Goal: Task Accomplishment & Management: Manage account settings

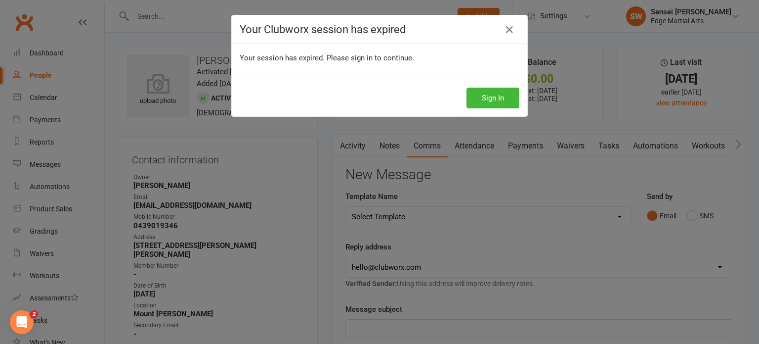
click at [322, 31] on h4 "Your Clubworx session has expired" at bounding box center [380, 29] width 280 height 12
click at [509, 89] on button "Sign In" at bounding box center [493, 97] width 53 height 21
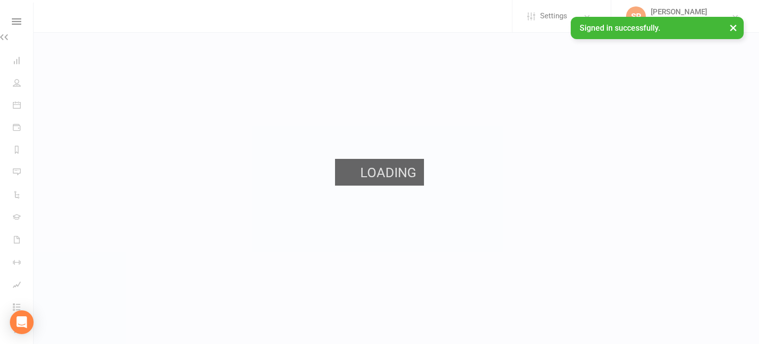
click at [485, 15] on div "Loading" at bounding box center [379, 172] width 759 height 344
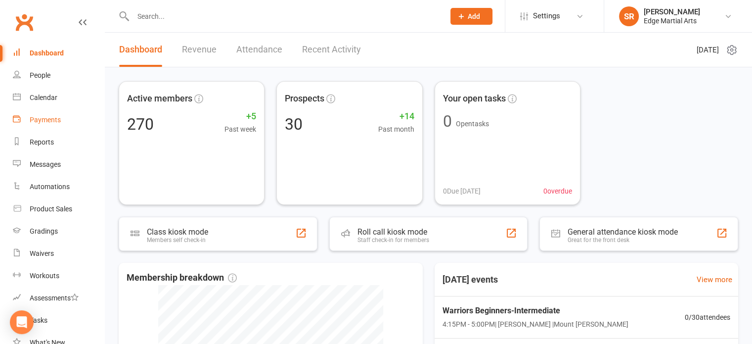
click at [56, 126] on link "Payments" at bounding box center [58, 120] width 91 height 22
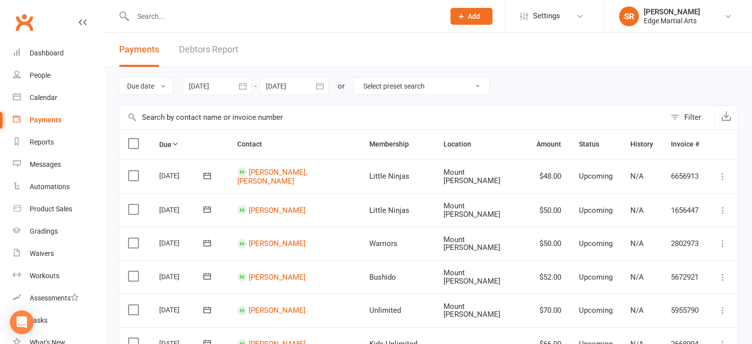
click at [210, 49] on link "Debtors Report" at bounding box center [208, 50] width 59 height 34
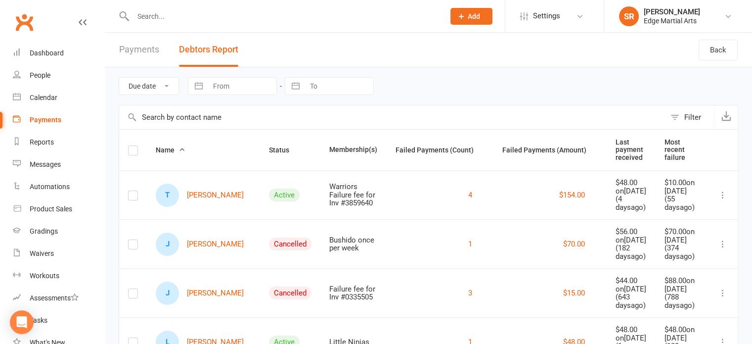
scroll to position [94, 0]
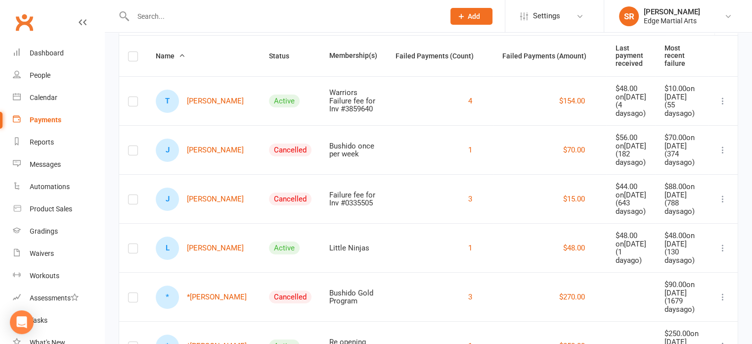
click at [724, 155] on icon at bounding box center [723, 150] width 10 height 10
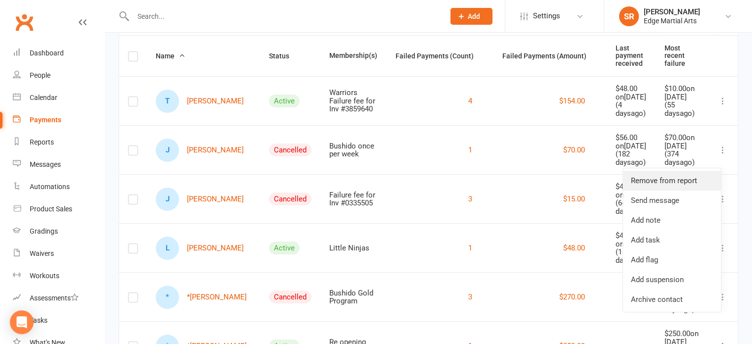
click at [662, 179] on link "Remove from report" at bounding box center [672, 181] width 98 height 20
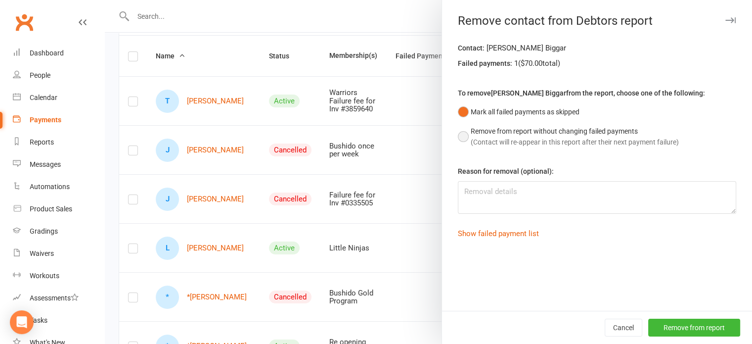
click at [458, 139] on button "Remove from report without changing failed payments (Contact will re-appear in …" at bounding box center [568, 137] width 221 height 30
click at [699, 326] on button "Remove from report" at bounding box center [694, 327] width 92 height 18
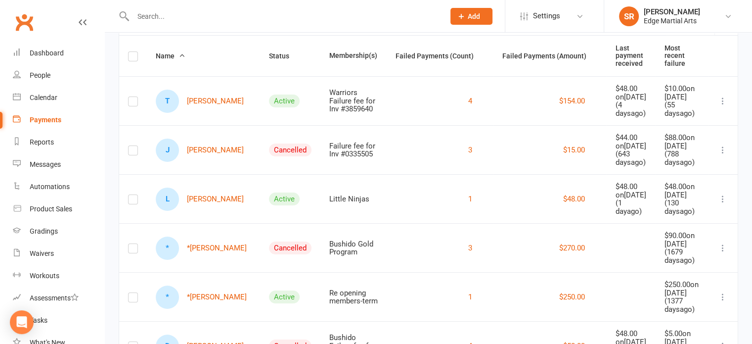
click at [725, 155] on icon at bounding box center [723, 150] width 10 height 10
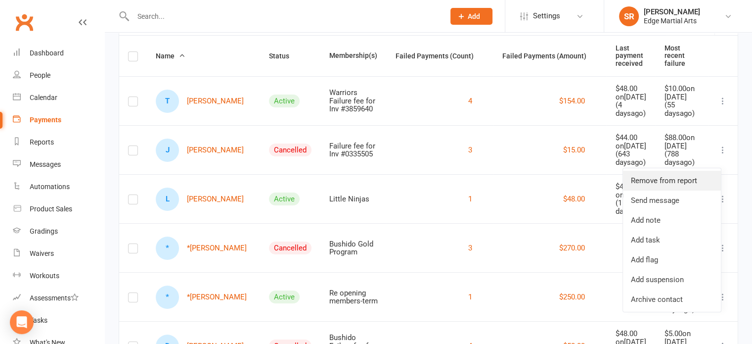
click at [694, 177] on link "Remove from report" at bounding box center [672, 181] width 98 height 20
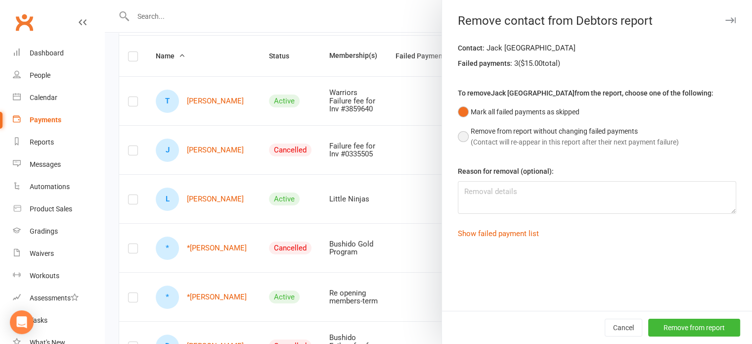
click at [488, 136] on button "Remove from report without changing failed payments (Contact will re-appear in …" at bounding box center [568, 137] width 221 height 30
click at [650, 327] on button "Remove from report" at bounding box center [694, 327] width 92 height 18
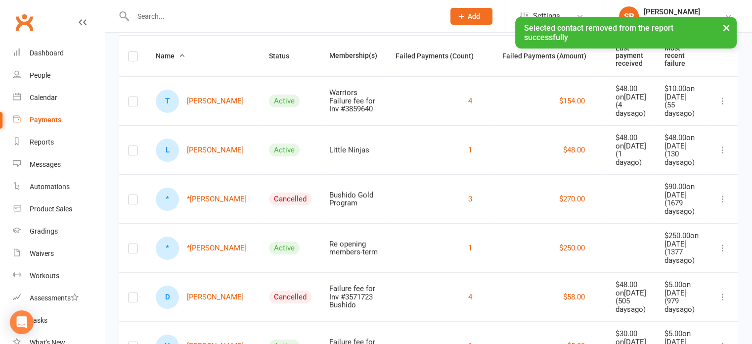
click at [724, 204] on icon at bounding box center [723, 199] width 10 height 10
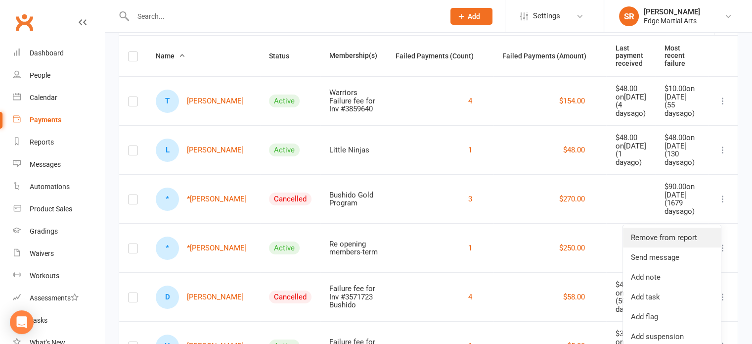
click at [666, 239] on link "Remove from report" at bounding box center [672, 237] width 98 height 20
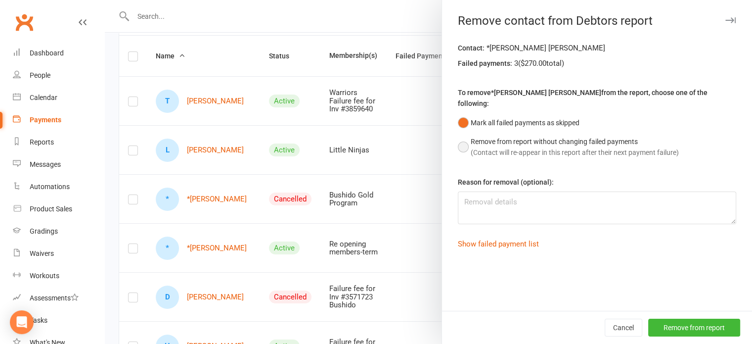
click at [477, 136] on button "Remove from report without changing failed payments (Contact will re-appear in …" at bounding box center [568, 147] width 221 height 30
click at [690, 323] on button "Remove from report" at bounding box center [694, 327] width 92 height 18
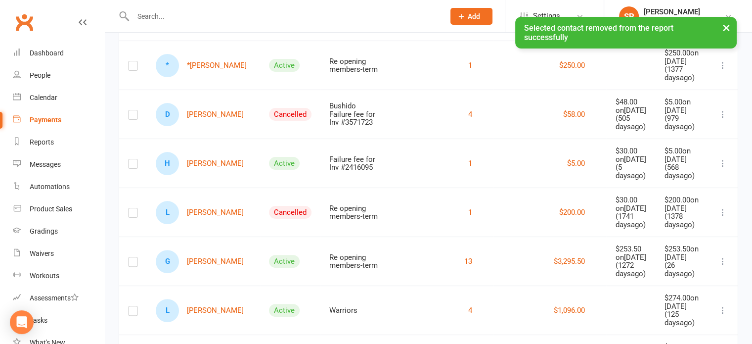
scroll to position [228, 0]
click at [725, 118] on icon at bounding box center [723, 113] width 10 height 10
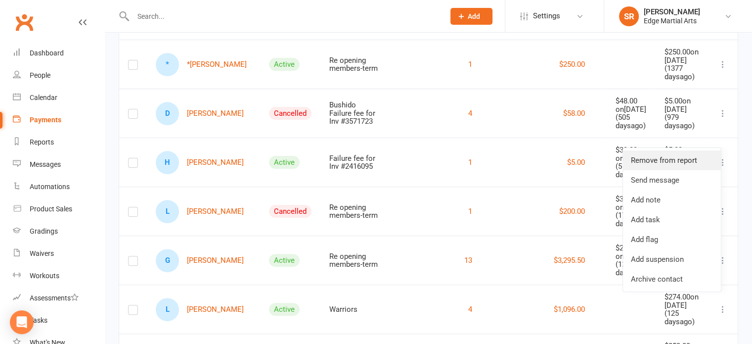
click at [668, 161] on link "Remove from report" at bounding box center [672, 160] width 98 height 20
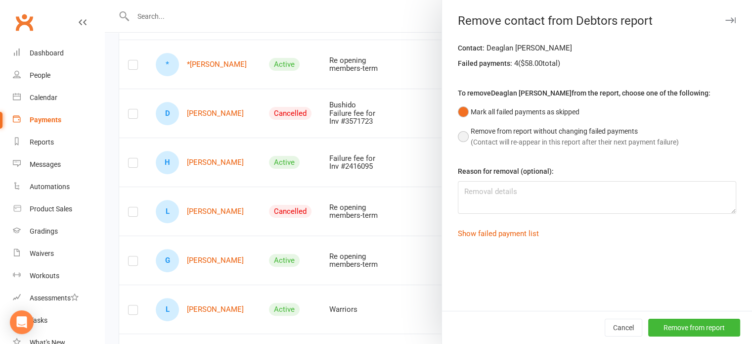
click at [558, 140] on span "(Contact will re-appear in this report after their next payment failure)" at bounding box center [575, 142] width 208 height 8
click at [682, 330] on button "Remove from report" at bounding box center [694, 327] width 92 height 18
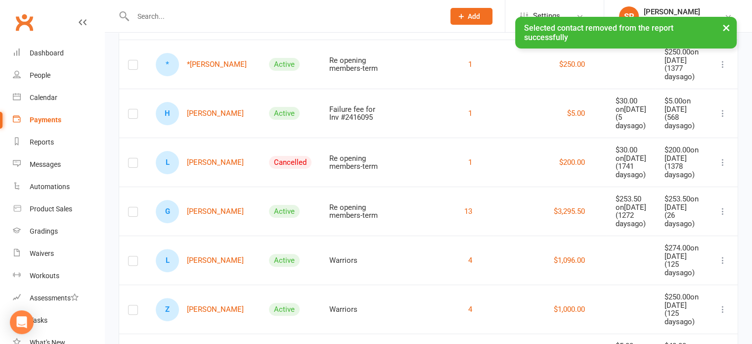
scroll to position [283, 0]
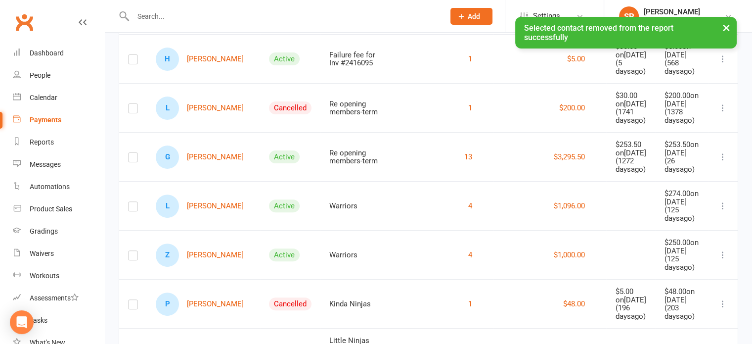
click at [726, 113] on icon at bounding box center [723, 108] width 10 height 10
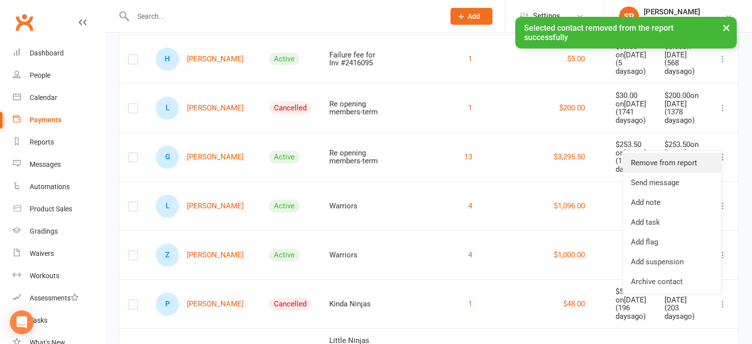
click at [672, 153] on link "Remove from report" at bounding box center [672, 163] width 98 height 20
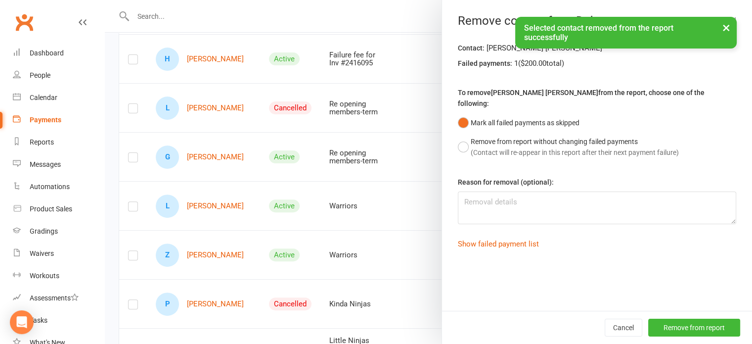
click at [608, 157] on div "Contact: Liam Cooper Failed payments: 1 ( $200.00 total) To remove Liam Cooper …" at bounding box center [597, 176] width 310 height 268
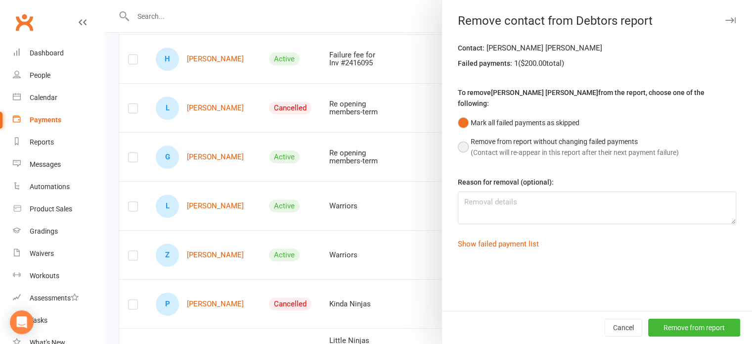
click at [607, 148] on button "Remove from report without changing failed payments (Contact will re-appear in …" at bounding box center [568, 147] width 221 height 30
click at [669, 330] on button "Remove from report" at bounding box center [694, 327] width 92 height 18
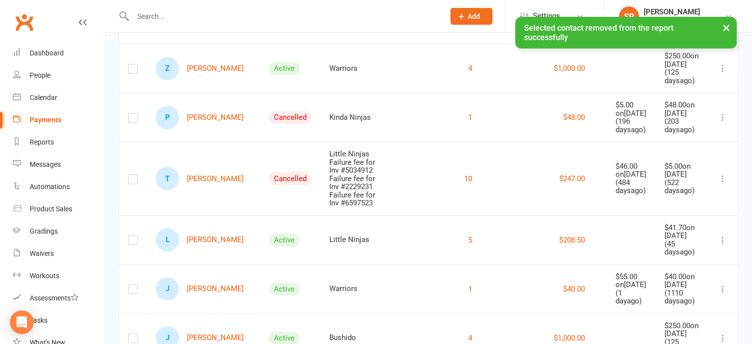
scroll to position [419, 0]
click at [730, 142] on td at bounding box center [723, 117] width 30 height 49
click at [711, 142] on td at bounding box center [723, 117] width 30 height 49
click at [723, 123] on icon at bounding box center [723, 118] width 10 height 10
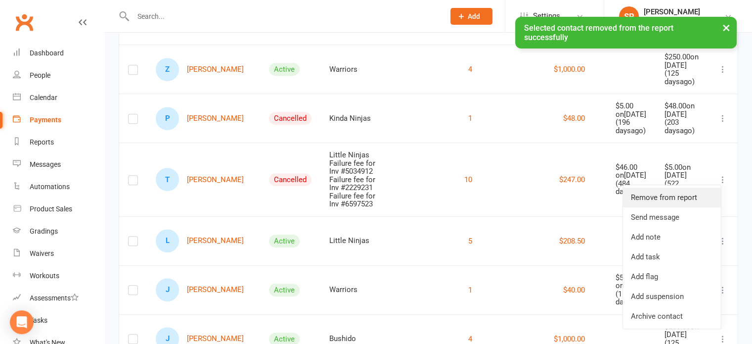
click at [654, 193] on link "Remove from report" at bounding box center [672, 197] width 98 height 20
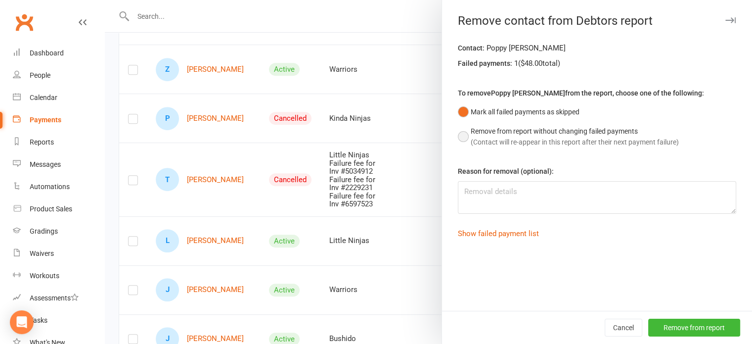
click at [518, 126] on div "Remove from report without changing failed payments" at bounding box center [575, 131] width 208 height 11
click at [706, 328] on button "Remove from report" at bounding box center [694, 327] width 92 height 18
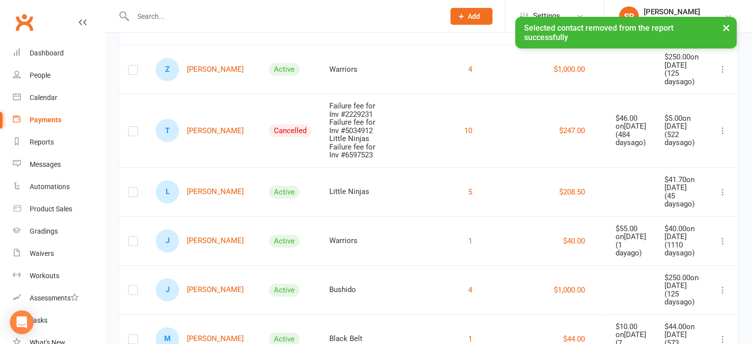
click at [717, 136] on button at bounding box center [723, 131] width 12 height 12
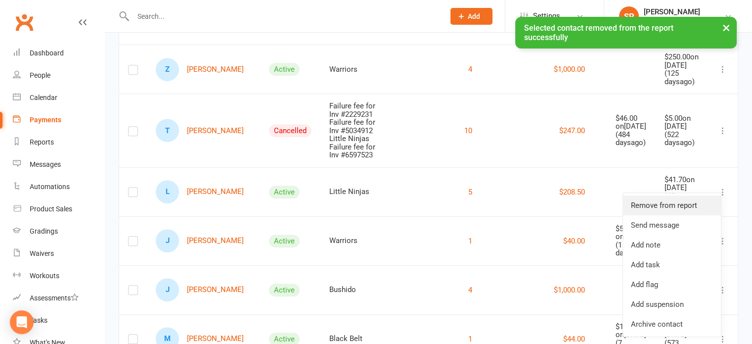
click at [692, 200] on link "Remove from report" at bounding box center [672, 205] width 98 height 20
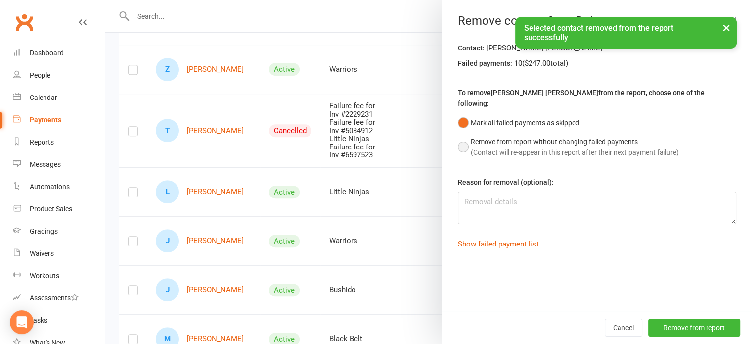
click at [588, 136] on div "Remove from report without changing failed payments" at bounding box center [575, 141] width 208 height 11
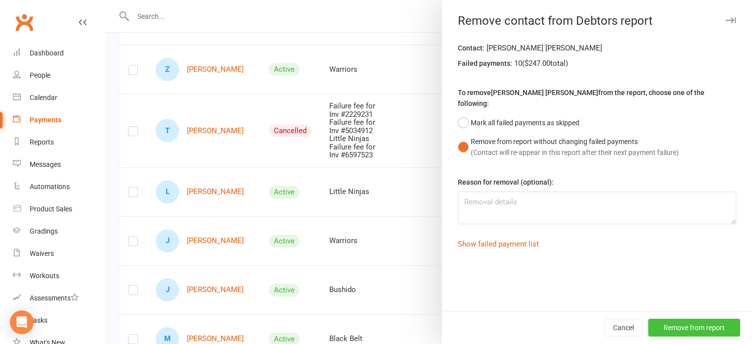
click at [680, 329] on button "Remove from report" at bounding box center [694, 327] width 92 height 18
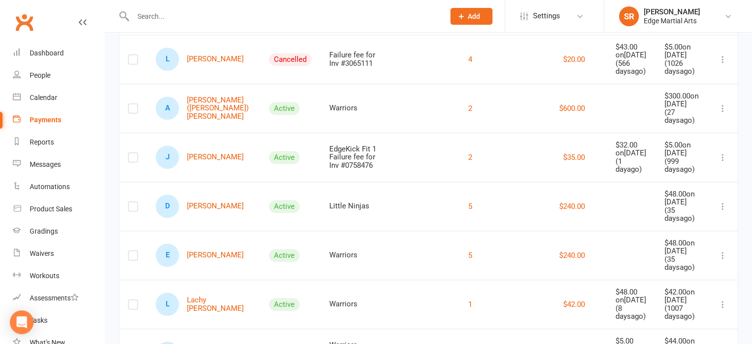
scroll to position [733, 0]
click at [724, 63] on icon at bounding box center [723, 58] width 10 height 10
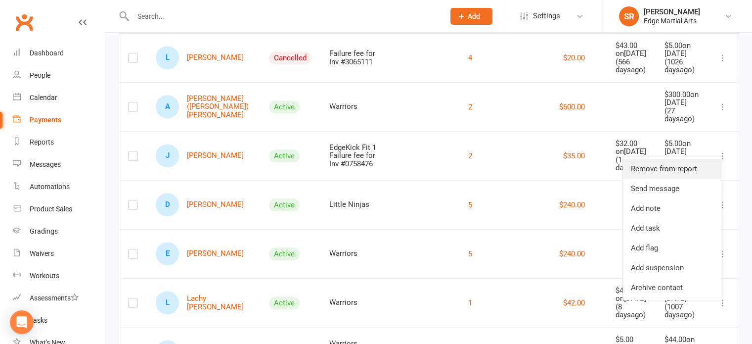
click at [689, 168] on link "Remove from report" at bounding box center [672, 169] width 98 height 20
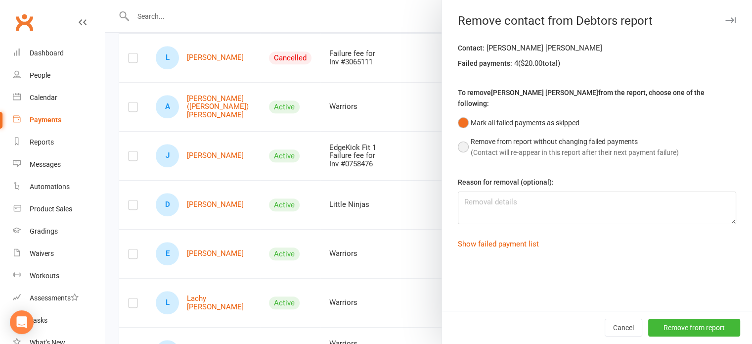
click at [594, 136] on div "Remove from report without changing failed payments" at bounding box center [575, 141] width 208 height 11
click at [689, 319] on button "Remove from report" at bounding box center [694, 327] width 92 height 18
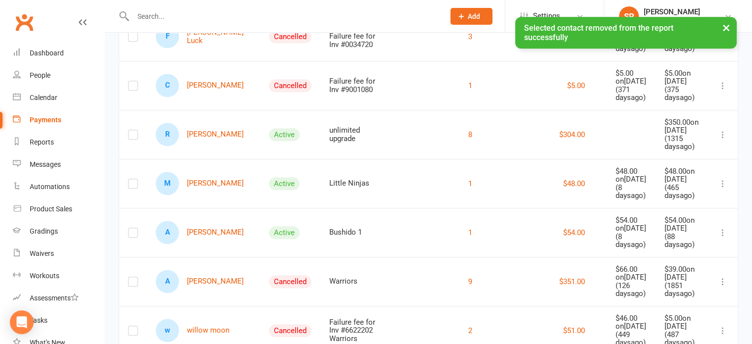
scroll to position [999, 0]
click at [721, 41] on icon at bounding box center [723, 36] width 10 height 10
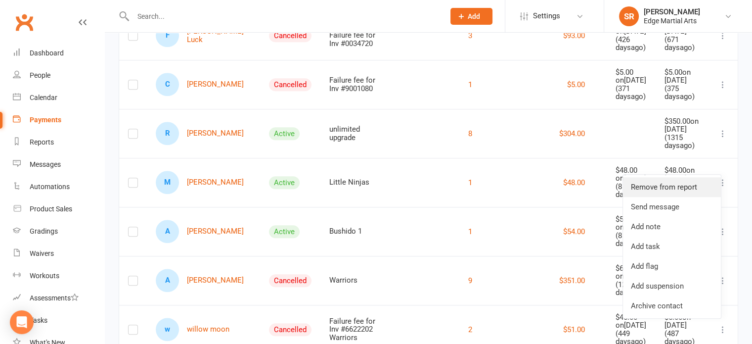
click at [684, 185] on link "Remove from report" at bounding box center [672, 187] width 98 height 20
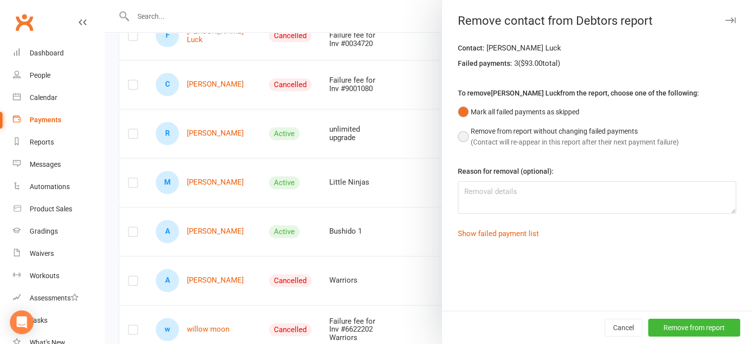
click at [572, 150] on button "Remove from report without changing failed payments (Contact will re-appear in …" at bounding box center [568, 137] width 221 height 30
click at [676, 328] on button "Remove from report" at bounding box center [694, 327] width 92 height 18
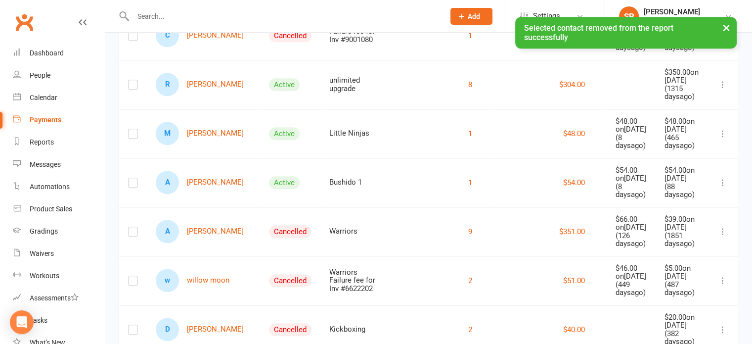
click at [722, 41] on icon at bounding box center [723, 36] width 10 height 10
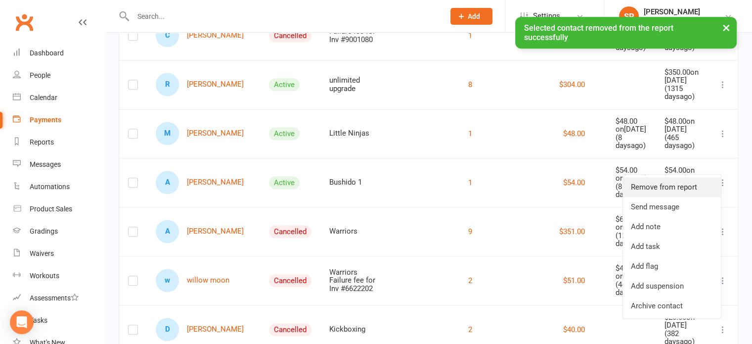
click at [665, 186] on link "Remove from report" at bounding box center [672, 187] width 98 height 20
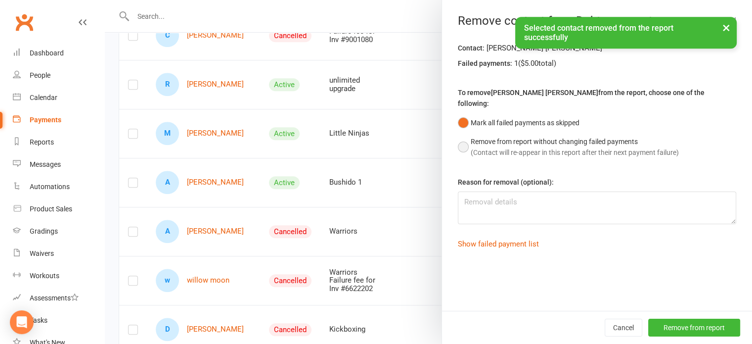
click at [584, 150] on button "Remove from report without changing failed payments (Contact will re-appear in …" at bounding box center [568, 147] width 221 height 30
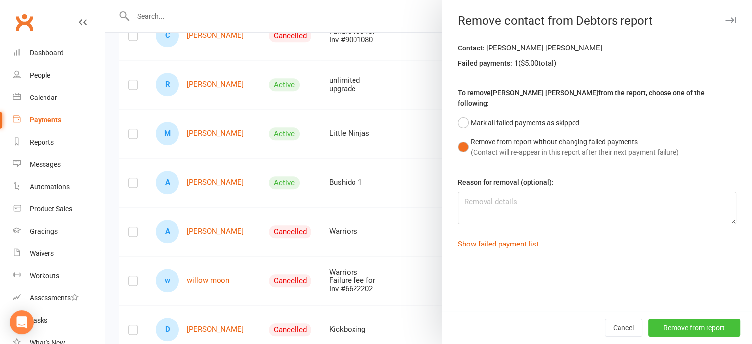
click at [689, 327] on button "Remove from report" at bounding box center [694, 327] width 92 height 18
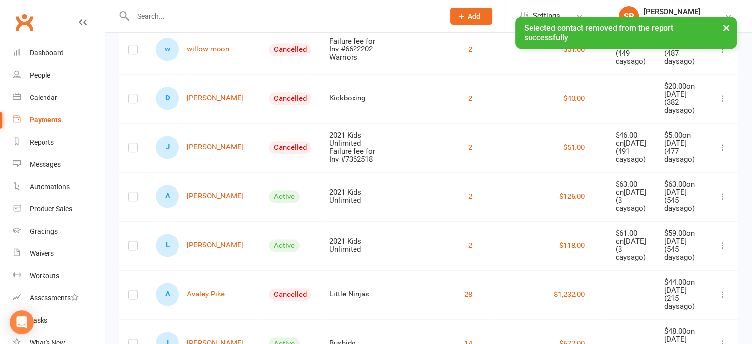
scroll to position [1185, 0]
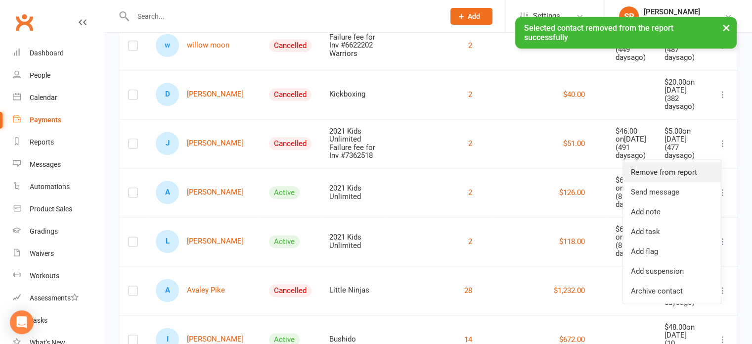
click at [663, 176] on link "Remove from report" at bounding box center [672, 172] width 98 height 20
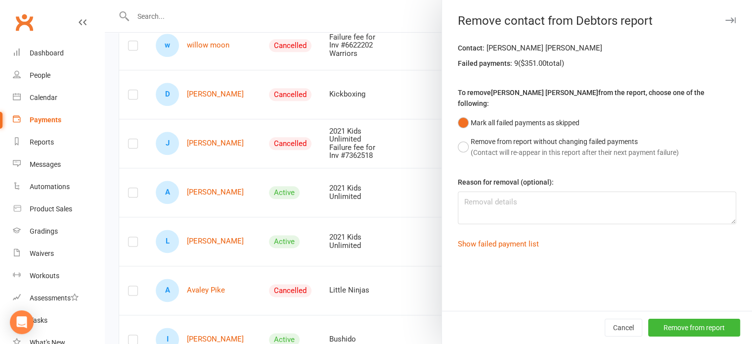
click at [612, 164] on div "Contact: Abigail Mendez Failed payments: 9 ( $351.00 total) To remove Abigail M…" at bounding box center [597, 176] width 310 height 268
click at [607, 147] on button "Remove from report without changing failed payments (Contact will re-appear in …" at bounding box center [568, 147] width 221 height 30
click at [670, 332] on button "Remove from report" at bounding box center [694, 327] width 92 height 18
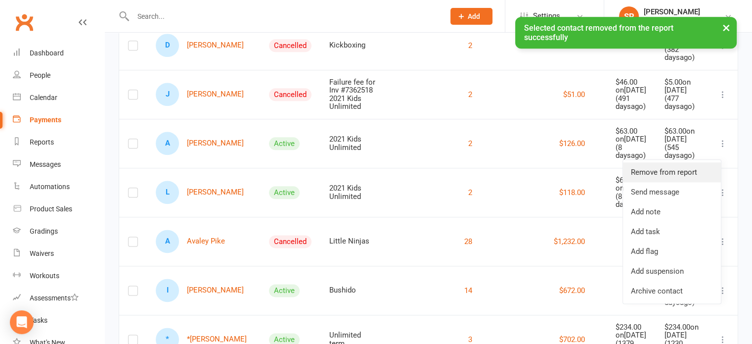
click at [649, 172] on link "Remove from report" at bounding box center [672, 172] width 98 height 20
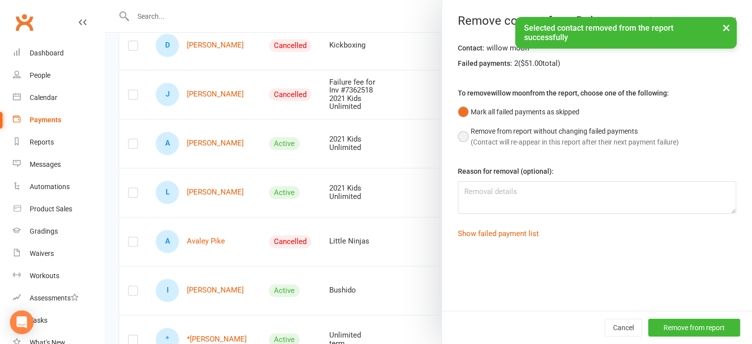
click at [606, 143] on span "(Contact will re-appear in this report after their next payment failure)" at bounding box center [575, 142] width 208 height 8
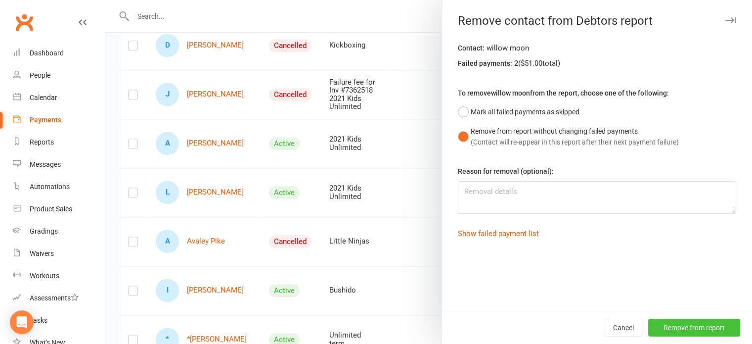
click at [686, 324] on button "Remove from report" at bounding box center [694, 327] width 92 height 18
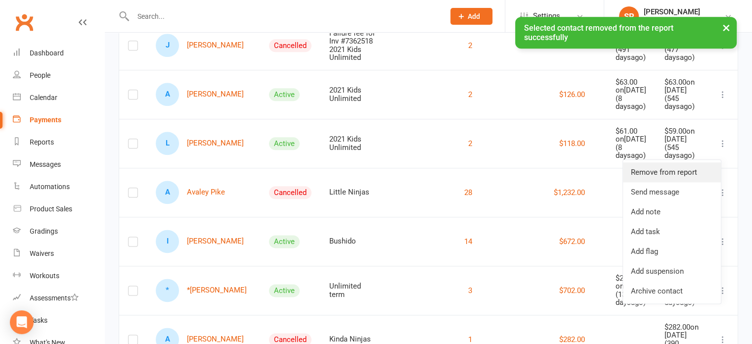
click at [677, 177] on link "Remove from report" at bounding box center [672, 172] width 98 height 20
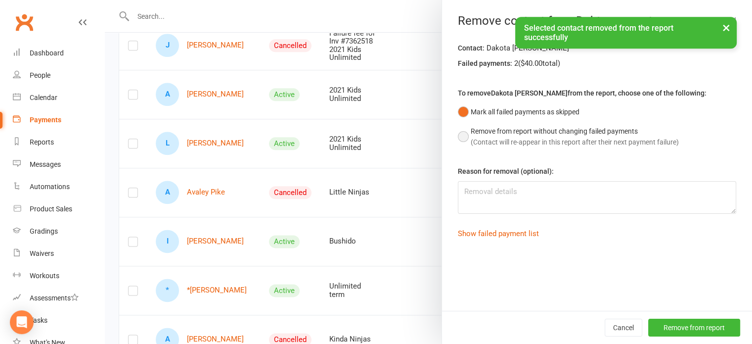
click at [605, 129] on div "Remove from report without changing failed payments" at bounding box center [575, 131] width 208 height 11
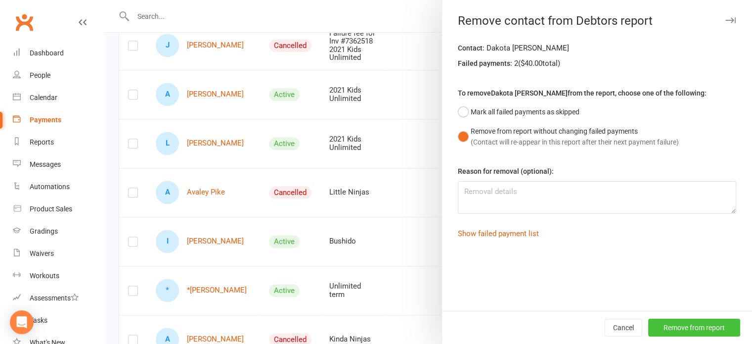
click at [678, 321] on button "Remove from report" at bounding box center [694, 327] width 92 height 18
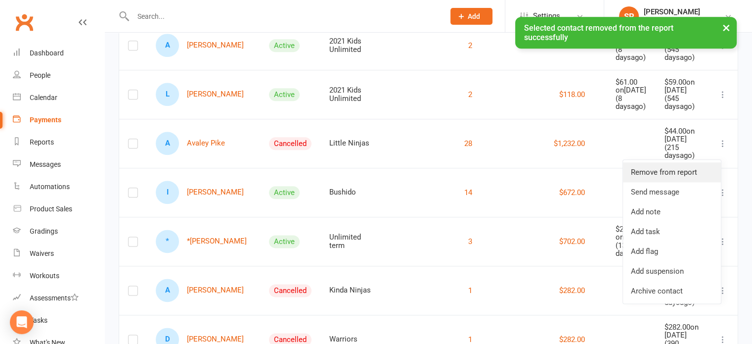
click at [687, 168] on link "Remove from report" at bounding box center [672, 172] width 98 height 20
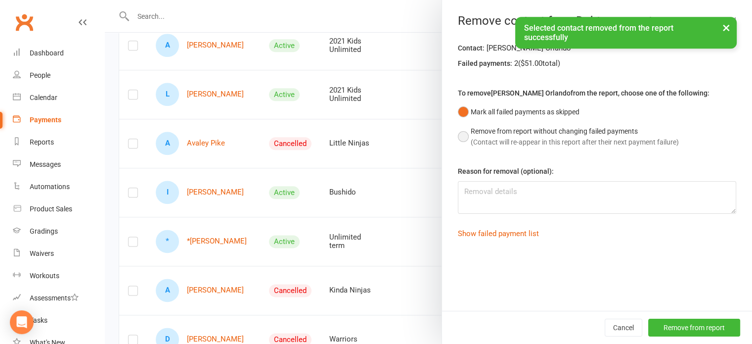
click at [570, 149] on button "Remove from report without changing failed payments (Contact will re-appear in …" at bounding box center [568, 137] width 221 height 30
click at [677, 326] on button "Remove from report" at bounding box center [694, 327] width 92 height 18
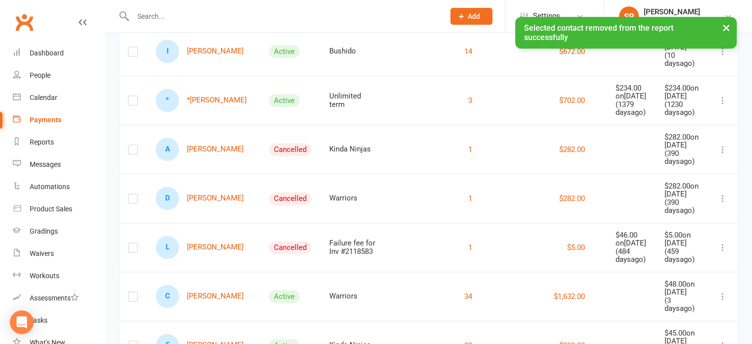
scroll to position [1277, 0]
click at [718, 8] on icon at bounding box center [723, 3] width 10 height 10
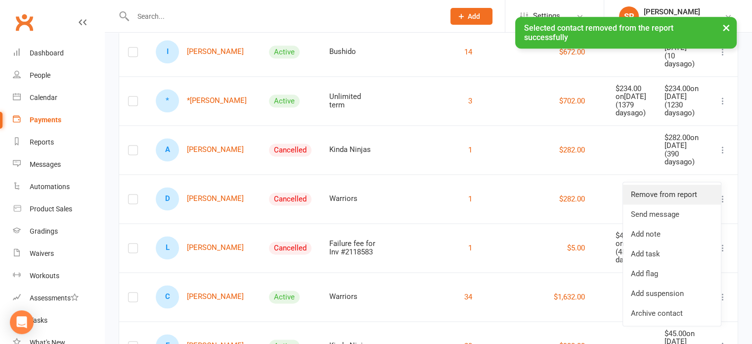
click at [681, 190] on link "Remove from report" at bounding box center [672, 194] width 98 height 20
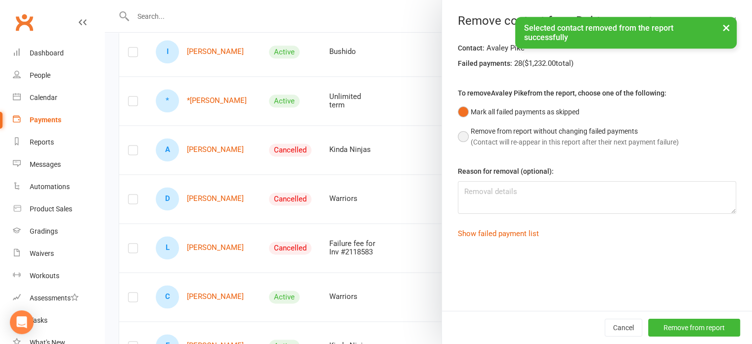
click at [561, 138] on span "(Contact will re-appear in this report after their next payment failure)" at bounding box center [575, 142] width 208 height 8
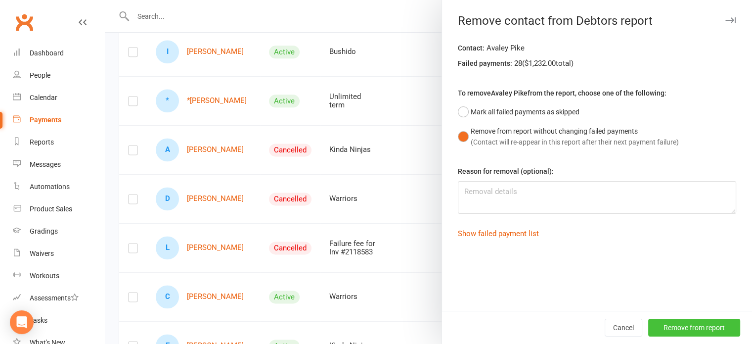
click at [670, 324] on button "Remove from report" at bounding box center [694, 327] width 92 height 18
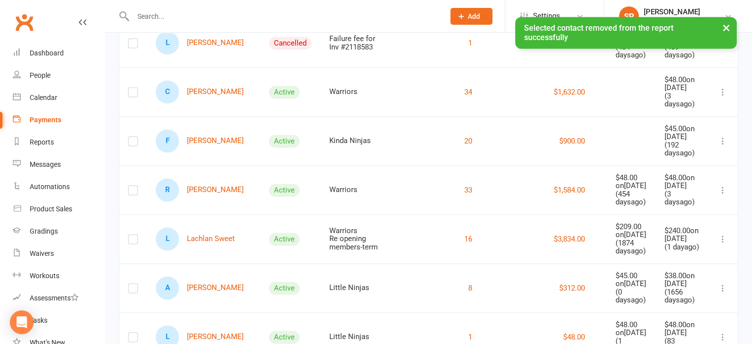
scroll to position [1445, 0]
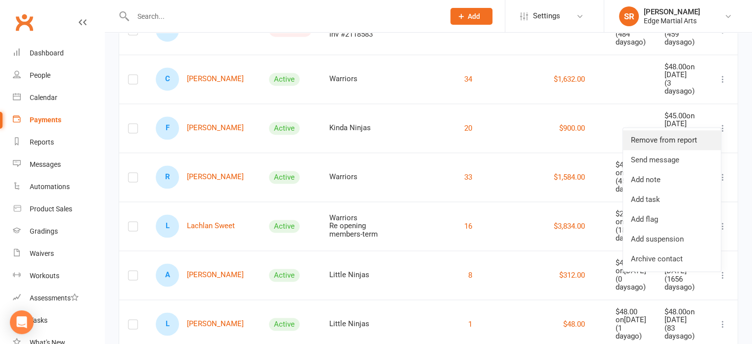
click at [700, 137] on link "Remove from report" at bounding box center [672, 140] width 98 height 20
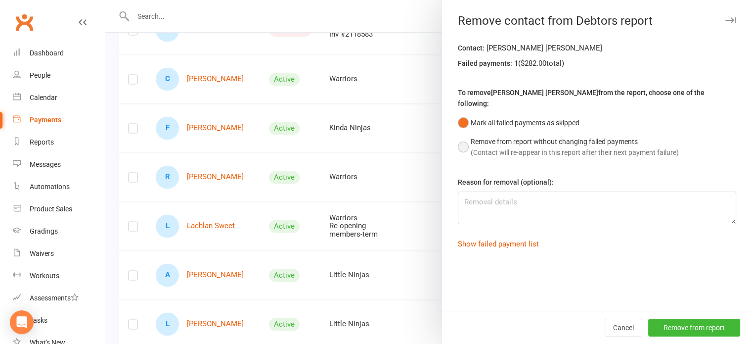
click at [620, 136] on div "Remove from report without changing failed payments" at bounding box center [575, 141] width 208 height 11
click at [684, 329] on button "Remove from report" at bounding box center [694, 327] width 92 height 18
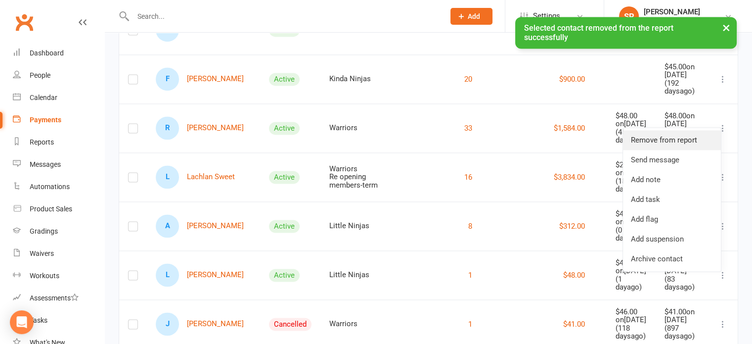
click at [653, 136] on link "Remove from report" at bounding box center [672, 140] width 98 height 20
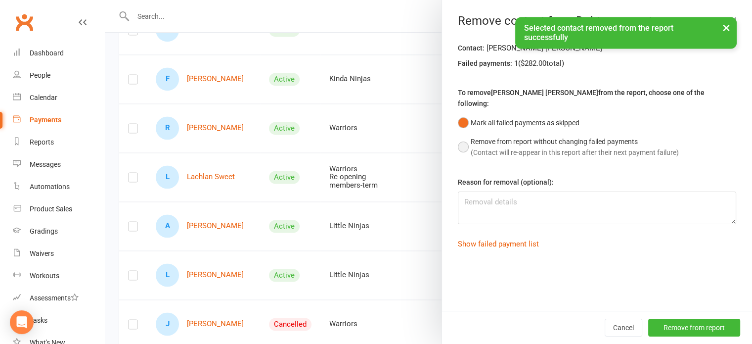
click at [590, 148] on span "(Contact will re-appear in this report after their next payment failure)" at bounding box center [575, 152] width 208 height 8
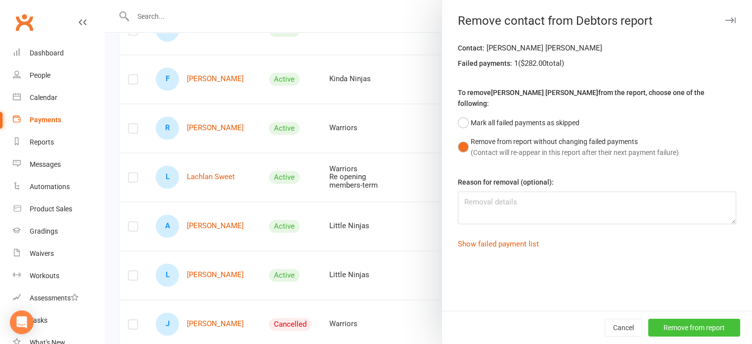
click at [679, 330] on button "Remove from report" at bounding box center [694, 327] width 92 height 18
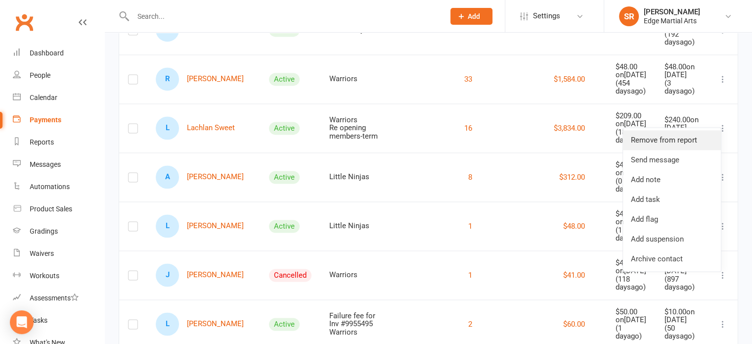
click at [696, 135] on link "Remove from report" at bounding box center [672, 140] width 98 height 20
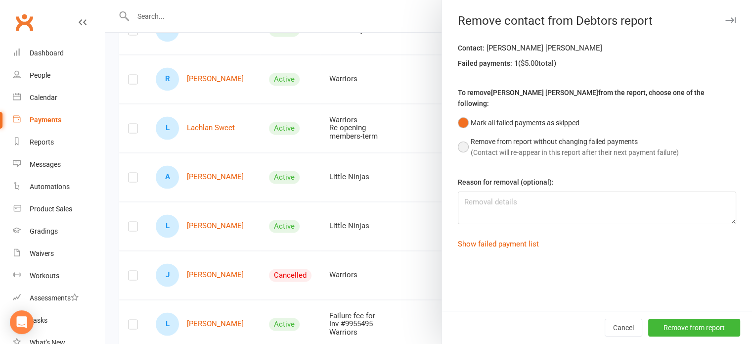
click at [589, 136] on div "Remove from report without changing failed payments" at bounding box center [575, 141] width 208 height 11
click at [698, 324] on button "Remove from report" at bounding box center [694, 327] width 92 height 18
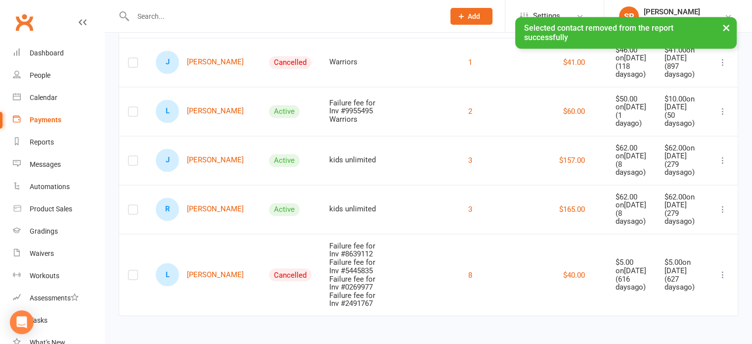
scroll to position [1756, 0]
click at [722, 67] on icon at bounding box center [723, 62] width 10 height 10
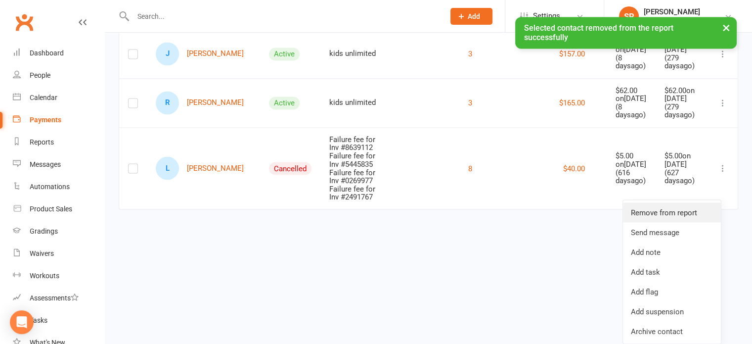
click at [665, 202] on link "Remove from report" at bounding box center [672, 212] width 98 height 20
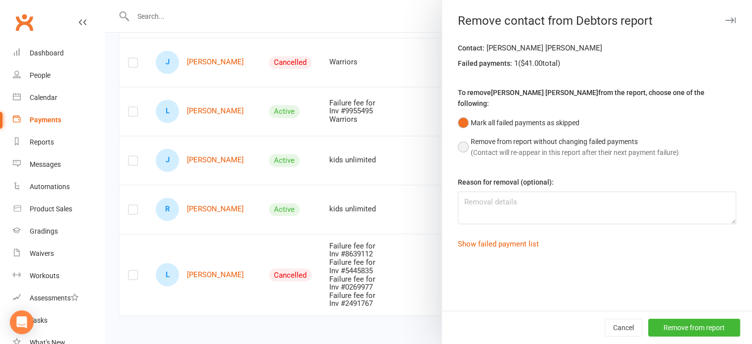
click at [599, 148] on span "(Contact will re-appear in this report after their next payment failure)" at bounding box center [575, 152] width 208 height 8
click at [672, 330] on button "Remove from report" at bounding box center [694, 327] width 92 height 18
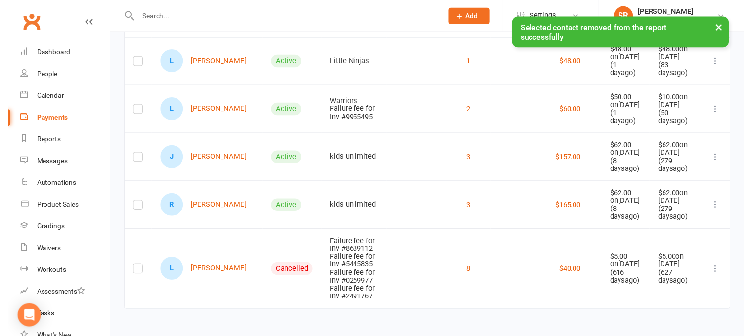
scroll to position [1816, 0]
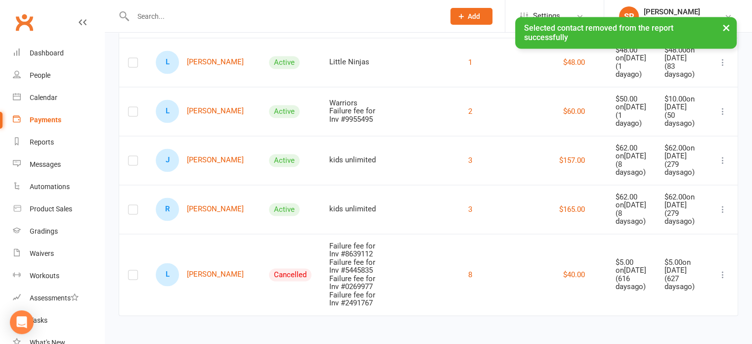
click at [724, 278] on icon at bounding box center [723, 274] width 10 height 10
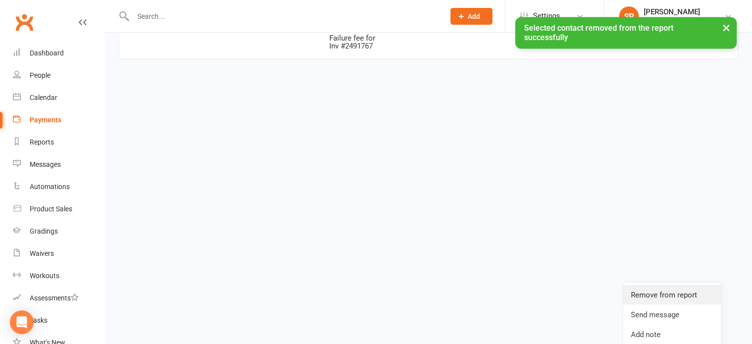
click at [688, 287] on link "Remove from report" at bounding box center [672, 294] width 98 height 20
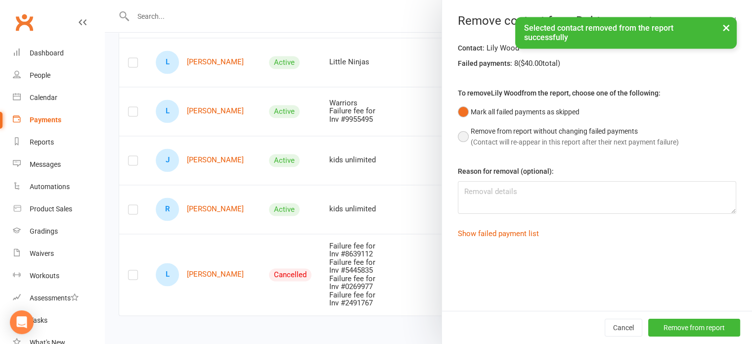
click at [585, 147] on button "Remove from report without changing failed payments (Contact will re-appear in …" at bounding box center [568, 137] width 221 height 30
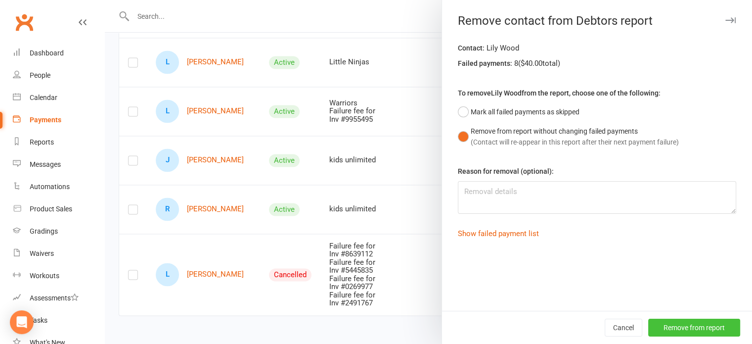
click at [695, 323] on button "Remove from report" at bounding box center [694, 327] width 92 height 18
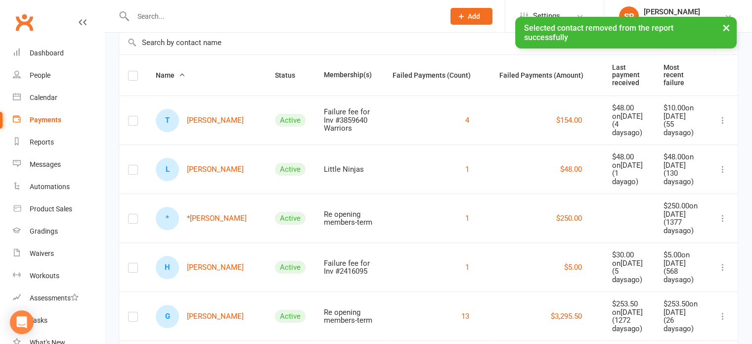
scroll to position [0, 0]
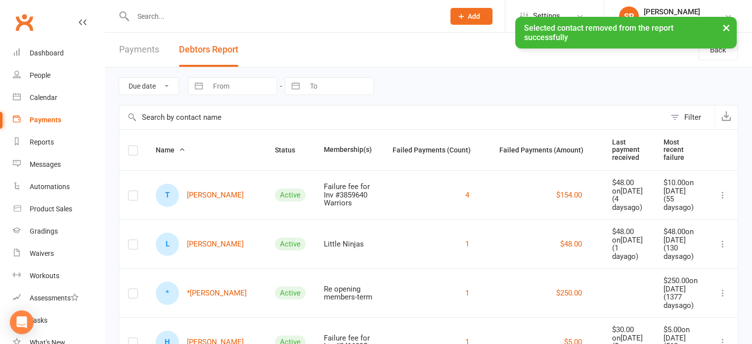
click at [156, 60] on link "Payments" at bounding box center [139, 50] width 40 height 34
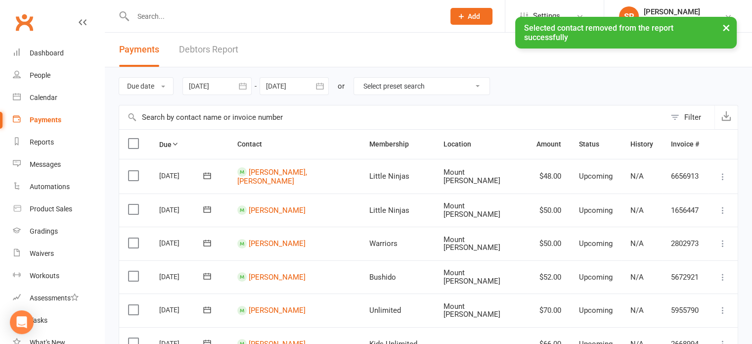
click at [200, 55] on link "Debtors Report" at bounding box center [208, 50] width 59 height 34
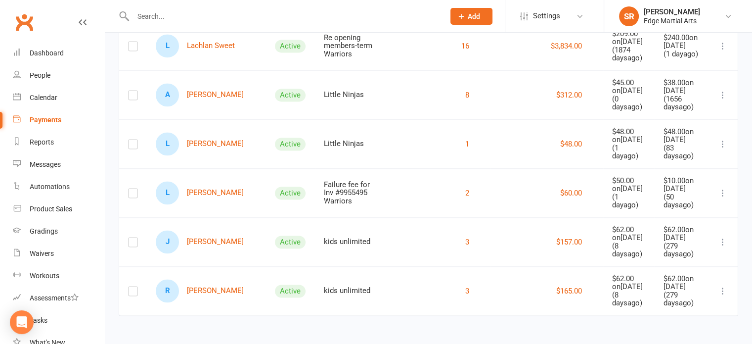
scroll to position [1491, 0]
click at [53, 61] on link "Dashboard" at bounding box center [58, 53] width 91 height 22
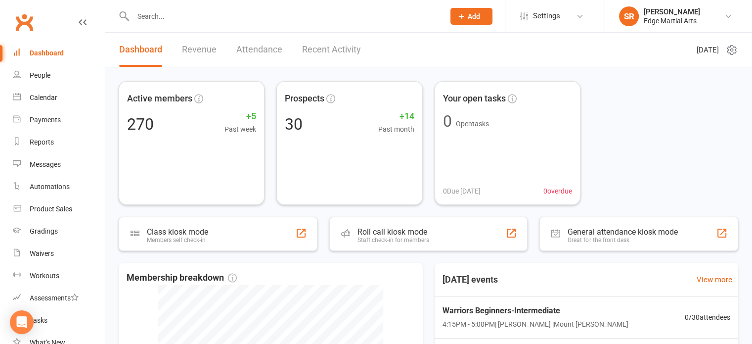
click at [658, 142] on div "Active members 270 +5 Past week Prospects 30 +14 Past month Your open tasks 0 O…" at bounding box center [428, 143] width 619 height 124
